Goal: Task Accomplishment & Management: Manage account settings

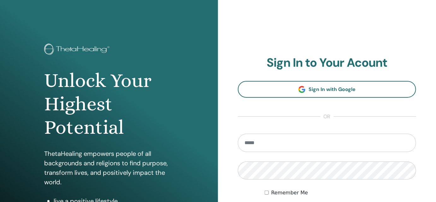
type input "**********"
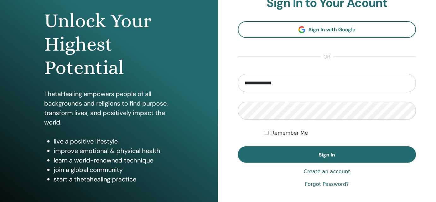
scroll to position [62, 0]
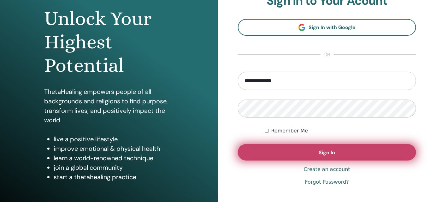
click at [314, 152] on button "Sign In" at bounding box center [327, 152] width 178 height 16
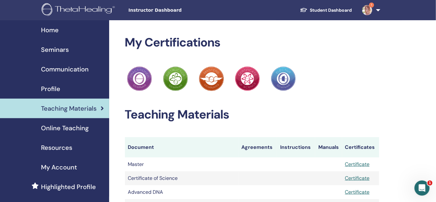
click at [57, 51] on span "Seminars" at bounding box center [55, 49] width 28 height 9
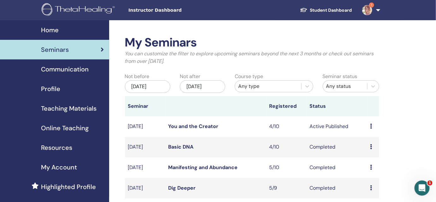
click at [179, 127] on link "You and the Creator" at bounding box center [194, 126] width 50 height 7
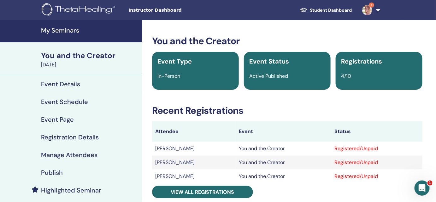
click at [66, 135] on h4 "Registration Details" at bounding box center [70, 137] width 58 height 8
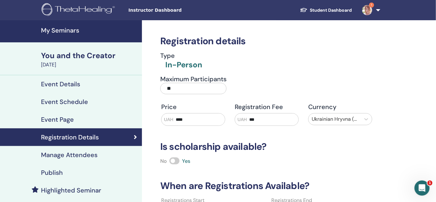
click at [64, 157] on h4 "Manage Attendees" at bounding box center [69, 155] width 57 height 8
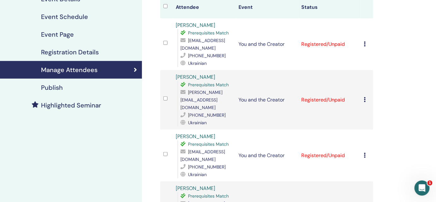
scroll to position [12, 0]
